Goal: Use online tool/utility: Utilize a website feature to perform a specific function

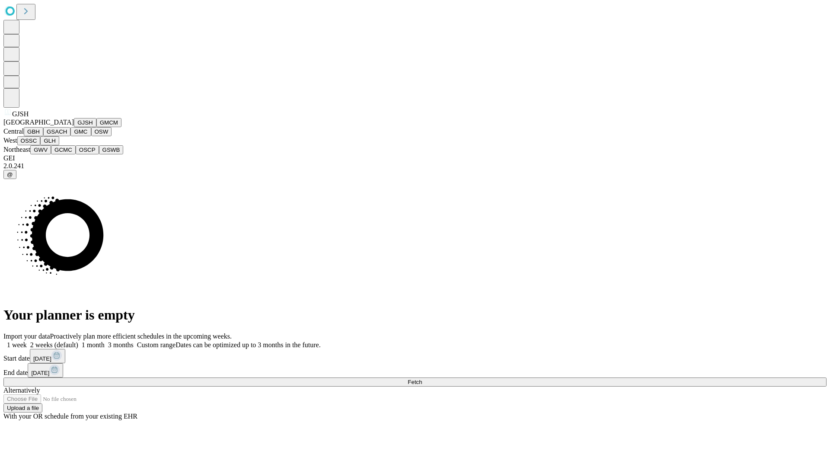
click at [74, 127] on button "GJSH" at bounding box center [85, 122] width 22 height 9
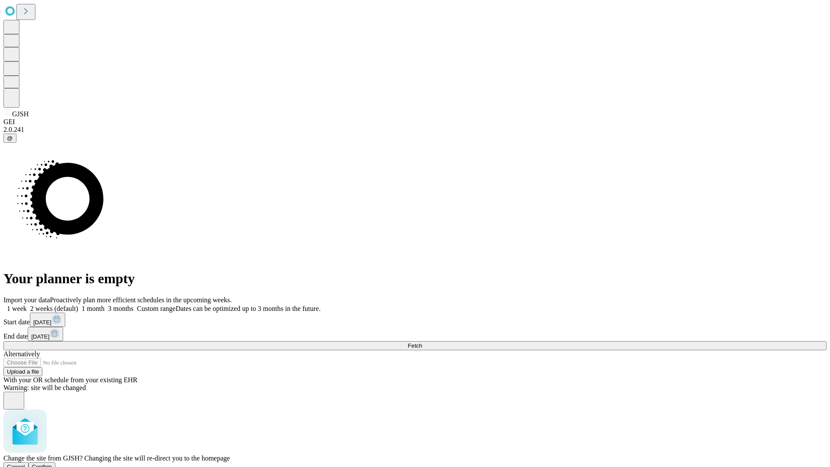
click at [52, 463] on span "Confirm" at bounding box center [42, 466] width 20 height 6
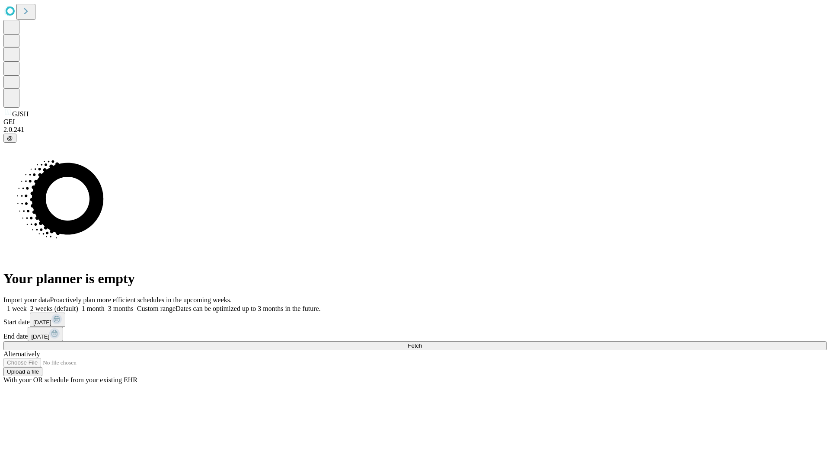
click at [78, 305] on label "2 weeks (default)" at bounding box center [52, 308] width 51 height 7
click at [422, 342] on span "Fetch" at bounding box center [415, 345] width 14 height 6
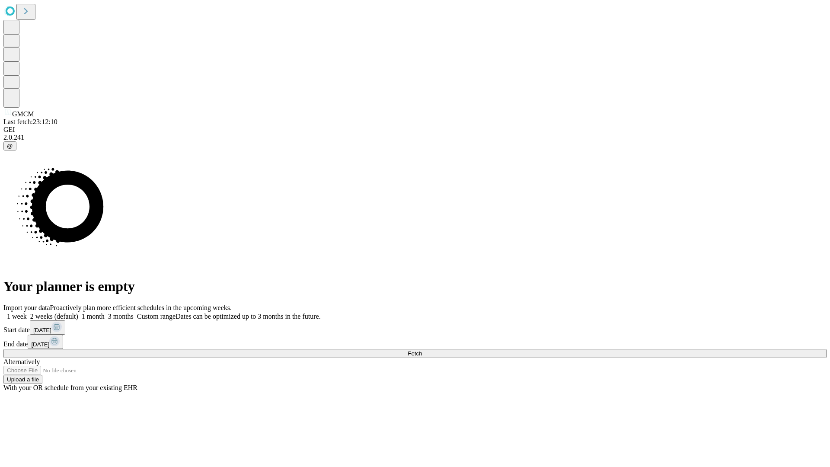
click at [422, 350] on span "Fetch" at bounding box center [415, 353] width 14 height 6
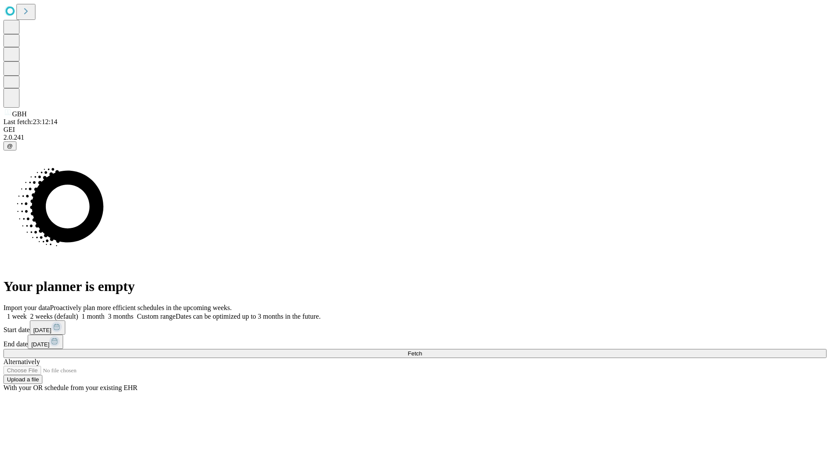
click at [78, 312] on label "2 weeks (default)" at bounding box center [52, 315] width 51 height 7
click at [422, 350] on span "Fetch" at bounding box center [415, 353] width 14 height 6
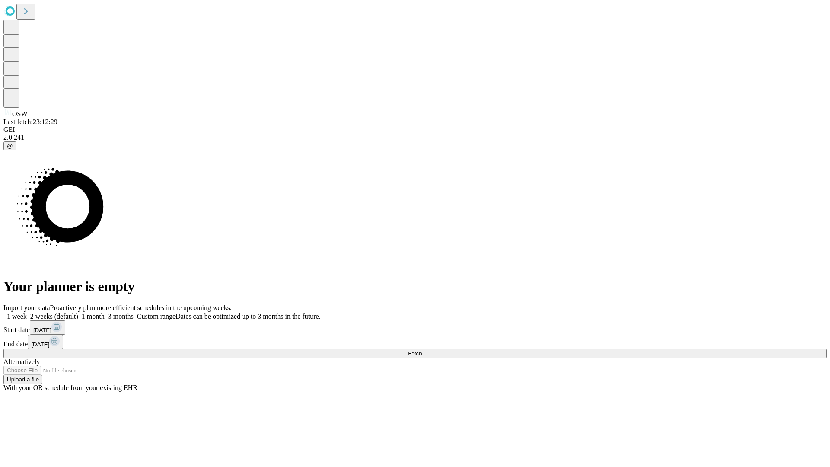
click at [78, 312] on label "2 weeks (default)" at bounding box center [52, 315] width 51 height 7
click at [422, 350] on span "Fetch" at bounding box center [415, 353] width 14 height 6
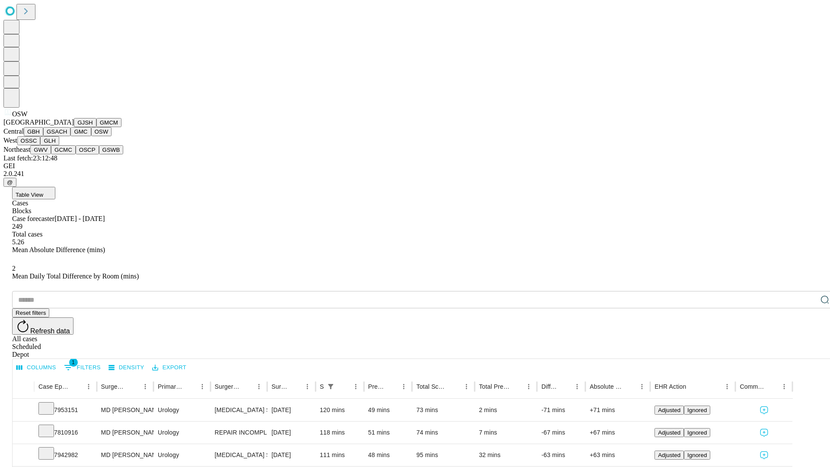
click at [41, 145] on button "OSSC" at bounding box center [28, 140] width 23 height 9
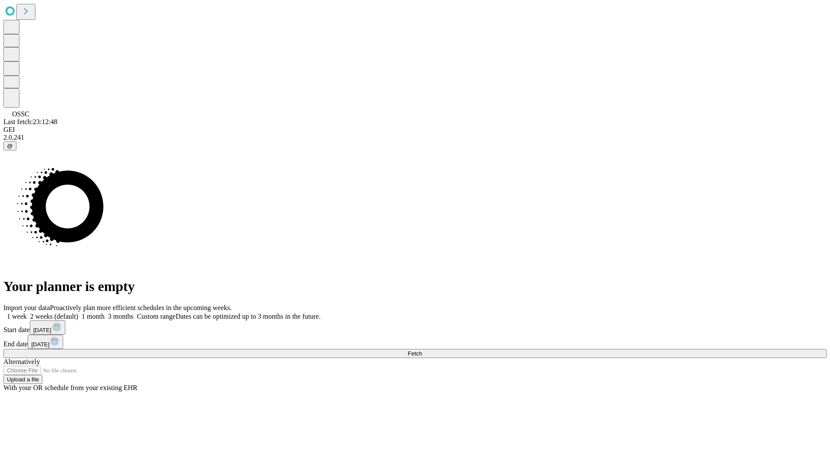
click at [422, 350] on span "Fetch" at bounding box center [415, 353] width 14 height 6
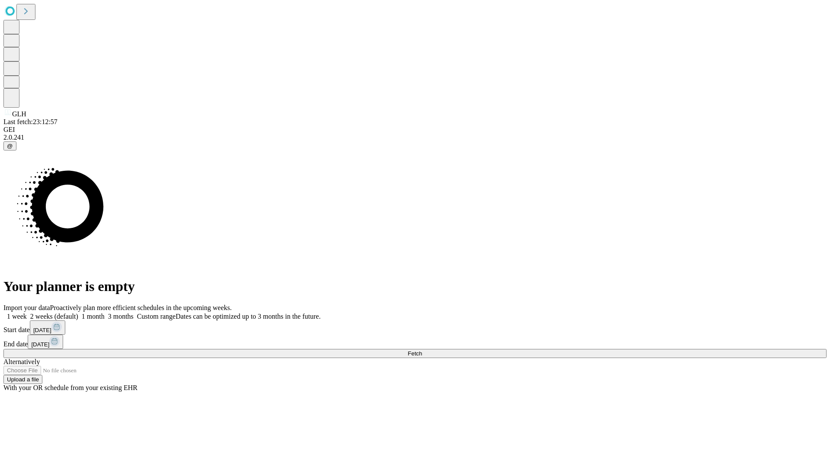
click at [78, 312] on label "2 weeks (default)" at bounding box center [52, 315] width 51 height 7
click at [422, 350] on span "Fetch" at bounding box center [415, 353] width 14 height 6
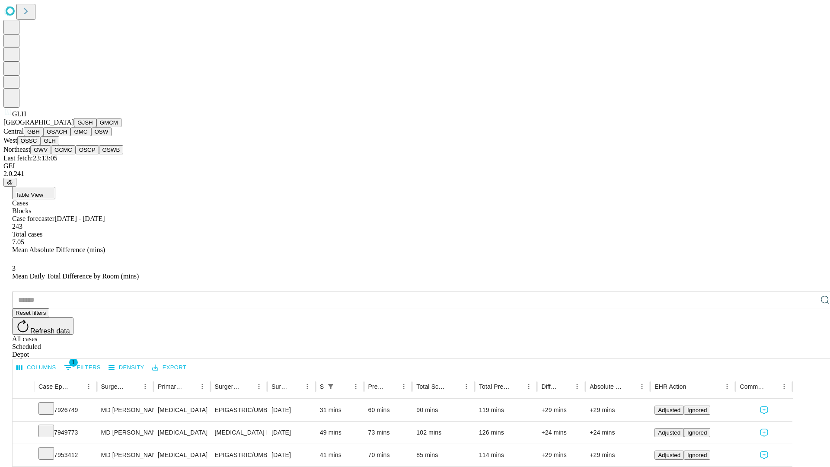
click at [51, 154] on button "GWV" at bounding box center [40, 149] width 21 height 9
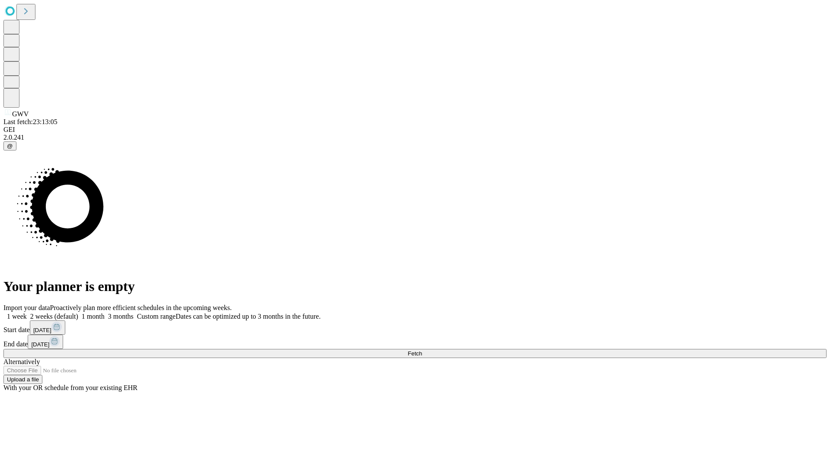
click at [78, 312] on label "2 weeks (default)" at bounding box center [52, 315] width 51 height 7
click at [422, 350] on span "Fetch" at bounding box center [415, 353] width 14 height 6
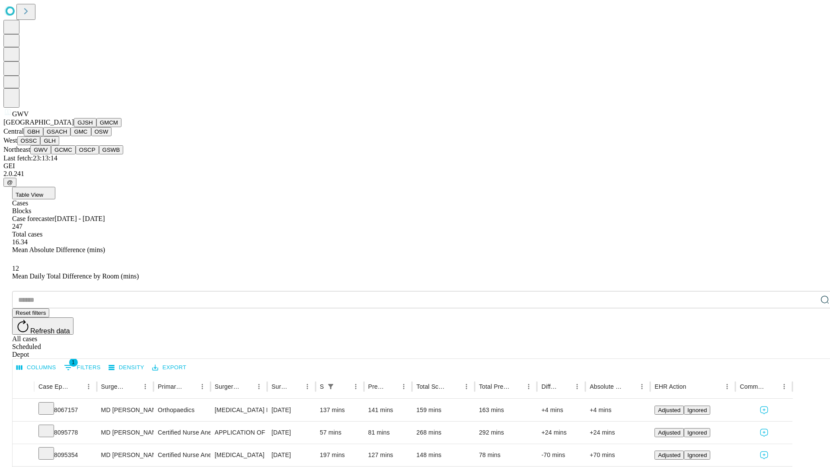
click at [67, 154] on button "GCMC" at bounding box center [63, 149] width 25 height 9
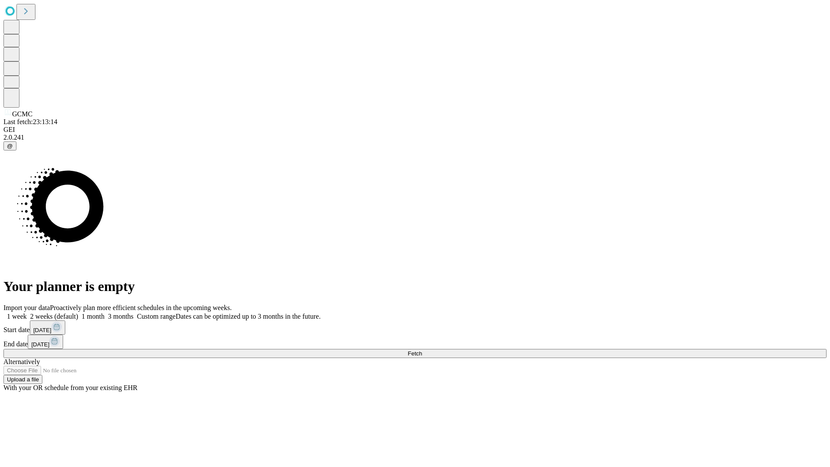
click at [78, 312] on label "2 weeks (default)" at bounding box center [52, 315] width 51 height 7
click at [422, 350] on span "Fetch" at bounding box center [415, 353] width 14 height 6
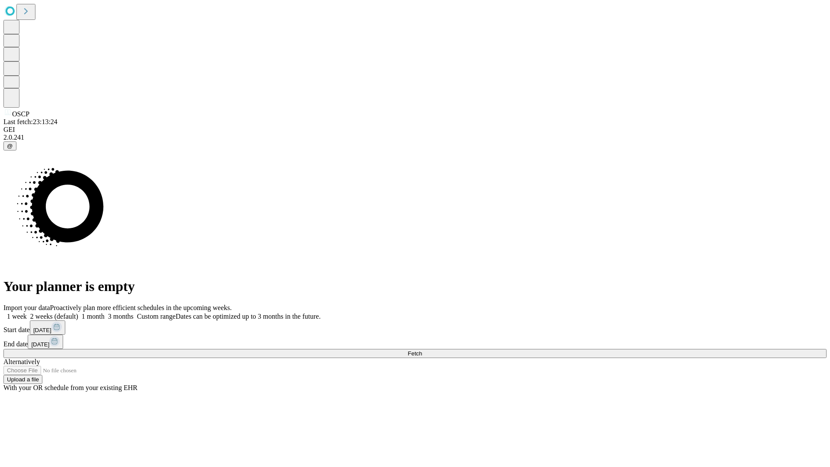
click at [78, 312] on label "2 weeks (default)" at bounding box center [52, 315] width 51 height 7
click at [422, 350] on span "Fetch" at bounding box center [415, 353] width 14 height 6
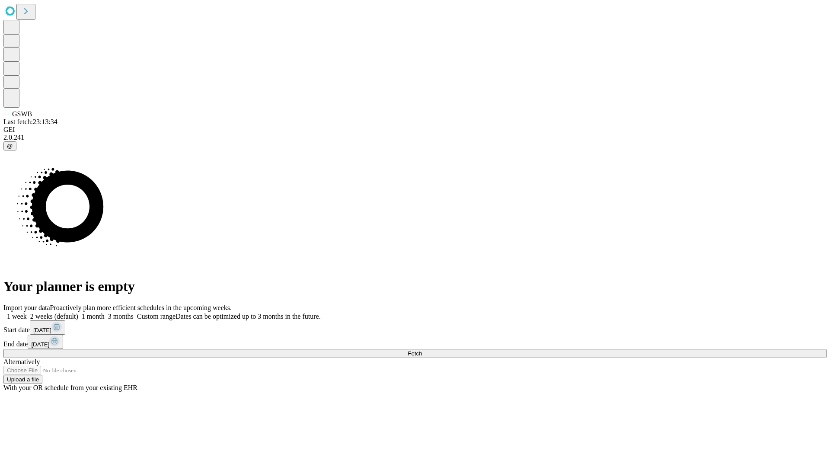
click at [78, 312] on label "2 weeks (default)" at bounding box center [52, 315] width 51 height 7
click at [422, 350] on span "Fetch" at bounding box center [415, 353] width 14 height 6
